Goal: Task Accomplishment & Management: Manage account settings

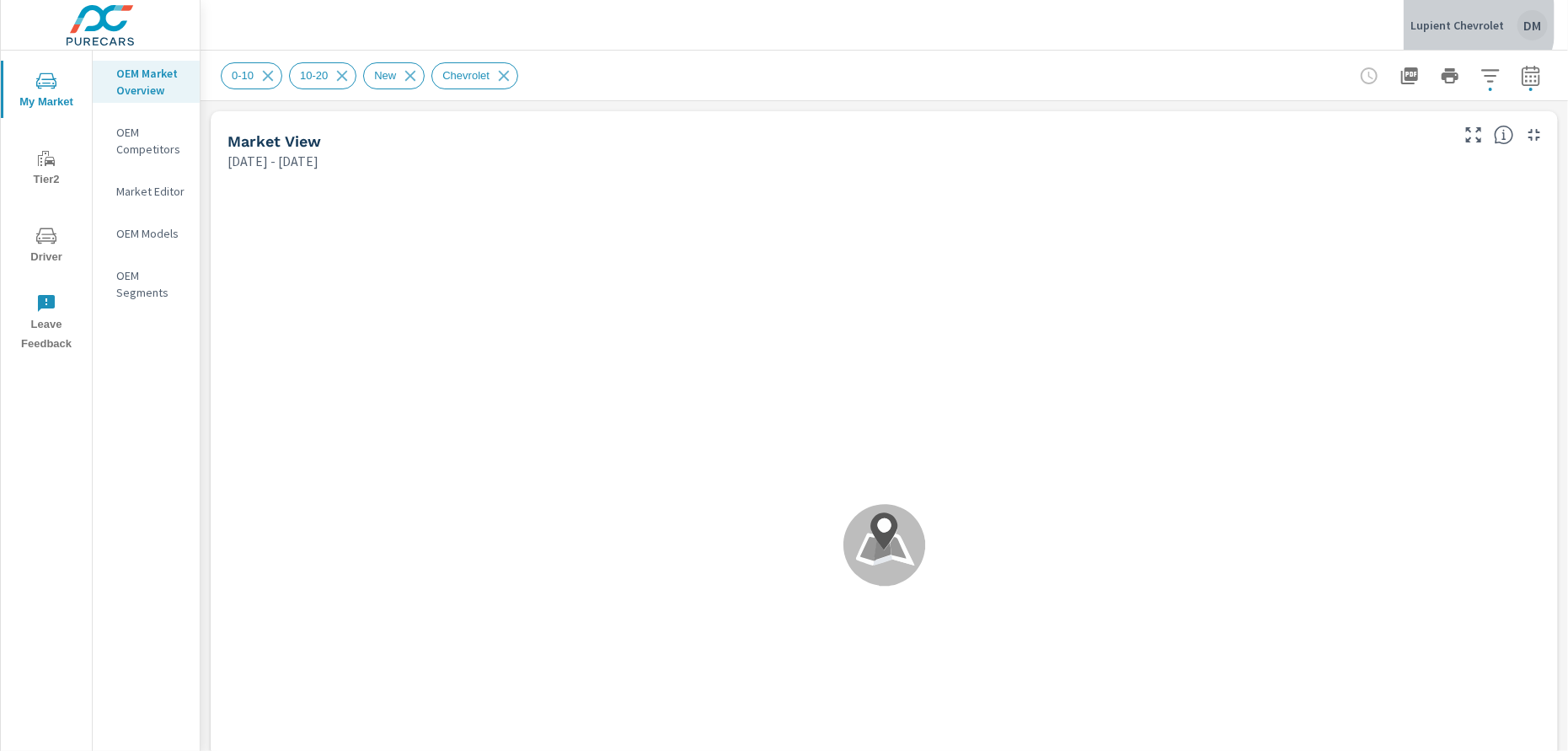
click at [1452, 21] on p "Lupient Chevrolet" at bounding box center [1457, 25] width 93 height 15
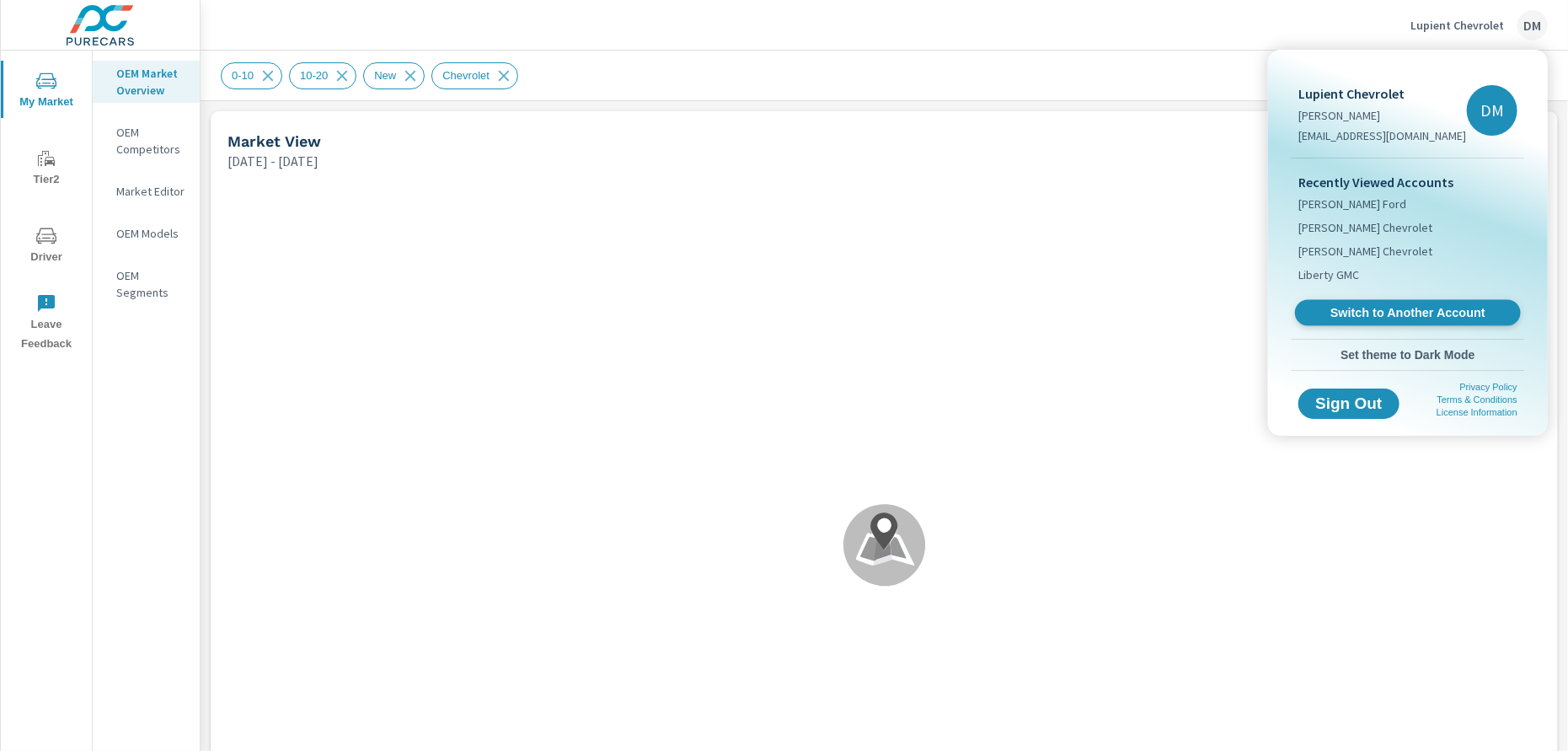
click at [1385, 314] on span "Switch to Another Account" at bounding box center [1407, 313] width 207 height 16
